Goal: Navigation & Orientation: Find specific page/section

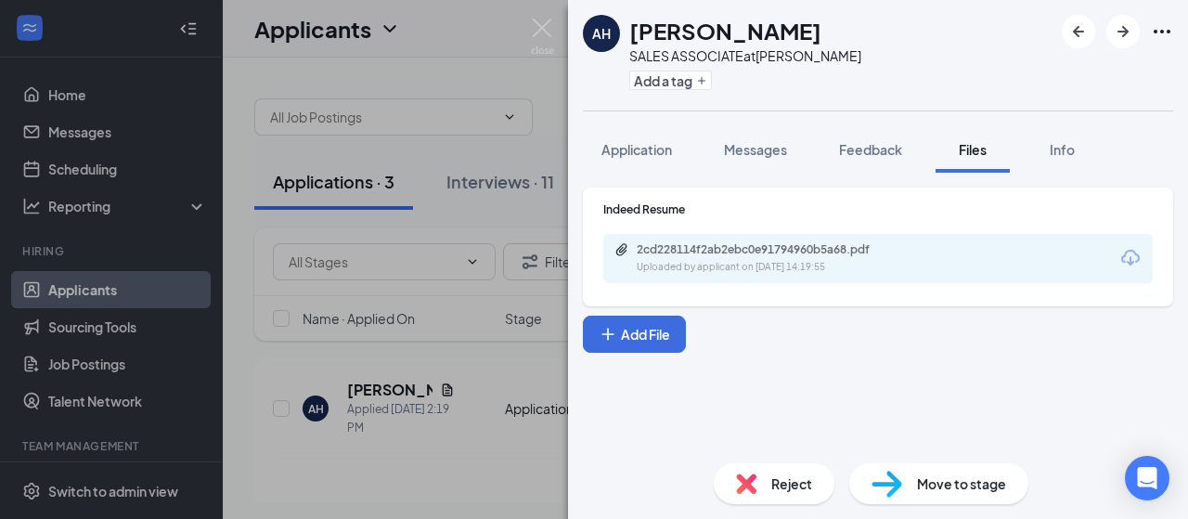
click at [778, 485] on span "Reject" at bounding box center [791, 483] width 41 height 20
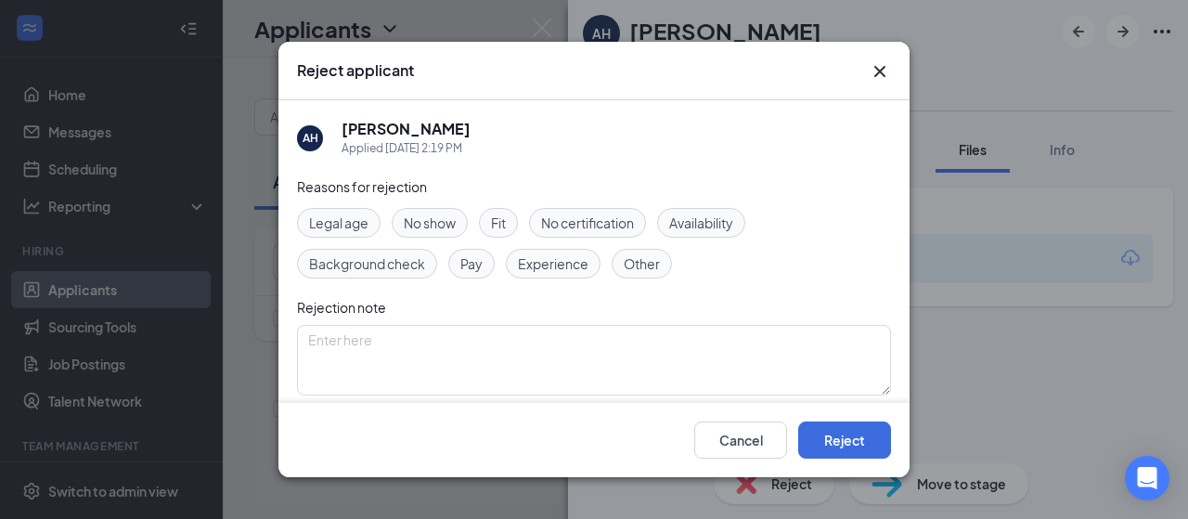
click at [577, 268] on span "Experience" at bounding box center [553, 263] width 71 height 20
click at [865, 445] on button "Reject" at bounding box center [844, 439] width 93 height 37
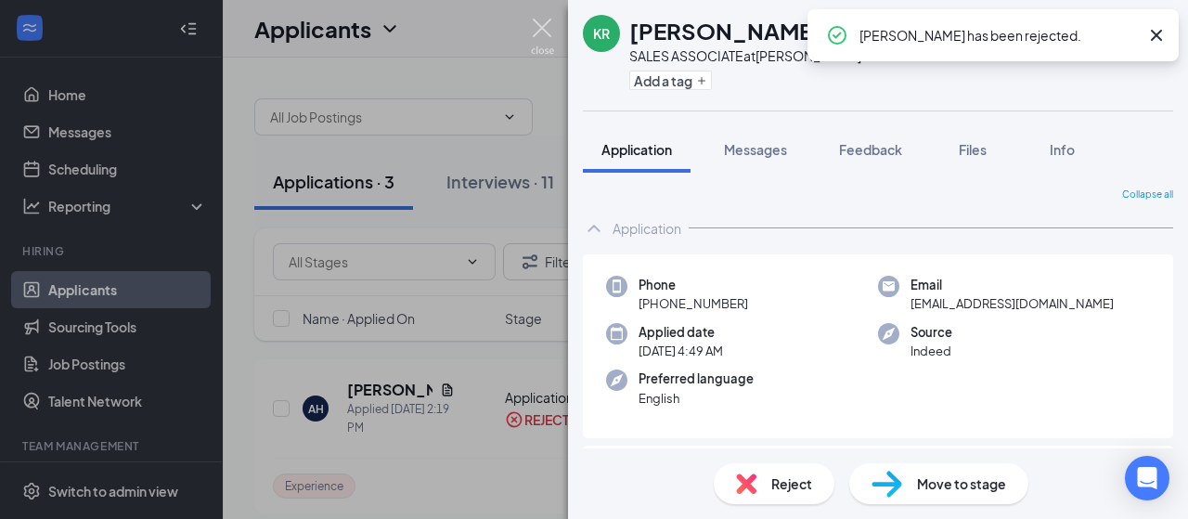
click at [537, 27] on img at bounding box center [542, 37] width 23 height 36
